Goal: Communication & Community: Participate in discussion

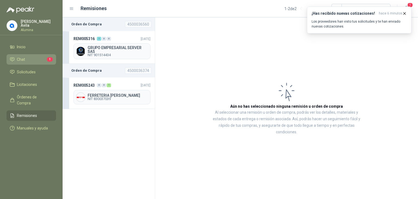
click at [21, 54] on link "Chat 1" at bounding box center [32, 59] width 50 height 10
click at [21, 58] on span "Chat" at bounding box center [21, 59] width 8 height 6
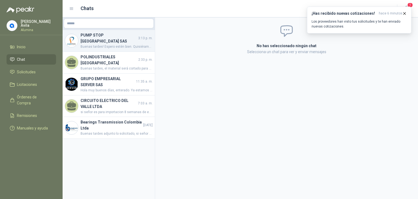
click at [109, 44] on span "Buenas tardes! Espero estén bien. Quisiéramos por favor confirmar el número de …" at bounding box center [117, 46] width 72 height 5
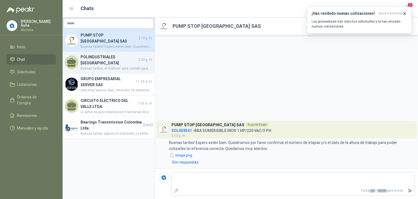
click at [106, 66] on span "Buenas tardes, el material será cortado para hacer piezas que sostengan los per…" at bounding box center [117, 68] width 72 height 5
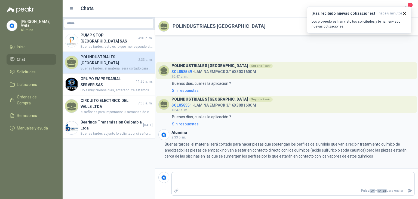
click at [25, 28] on p "Alumina" at bounding box center [38, 29] width 35 height 3
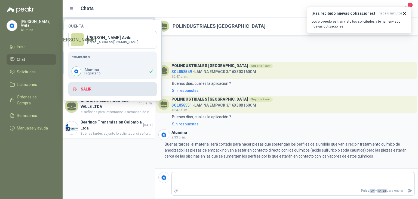
click at [96, 89] on button "Salir" at bounding box center [112, 89] width 89 height 14
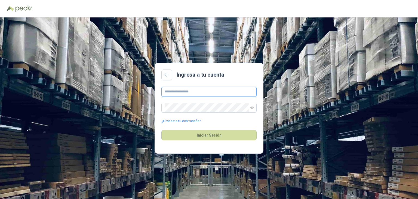
type input "**********"
